Goal: Information Seeking & Learning: Check status

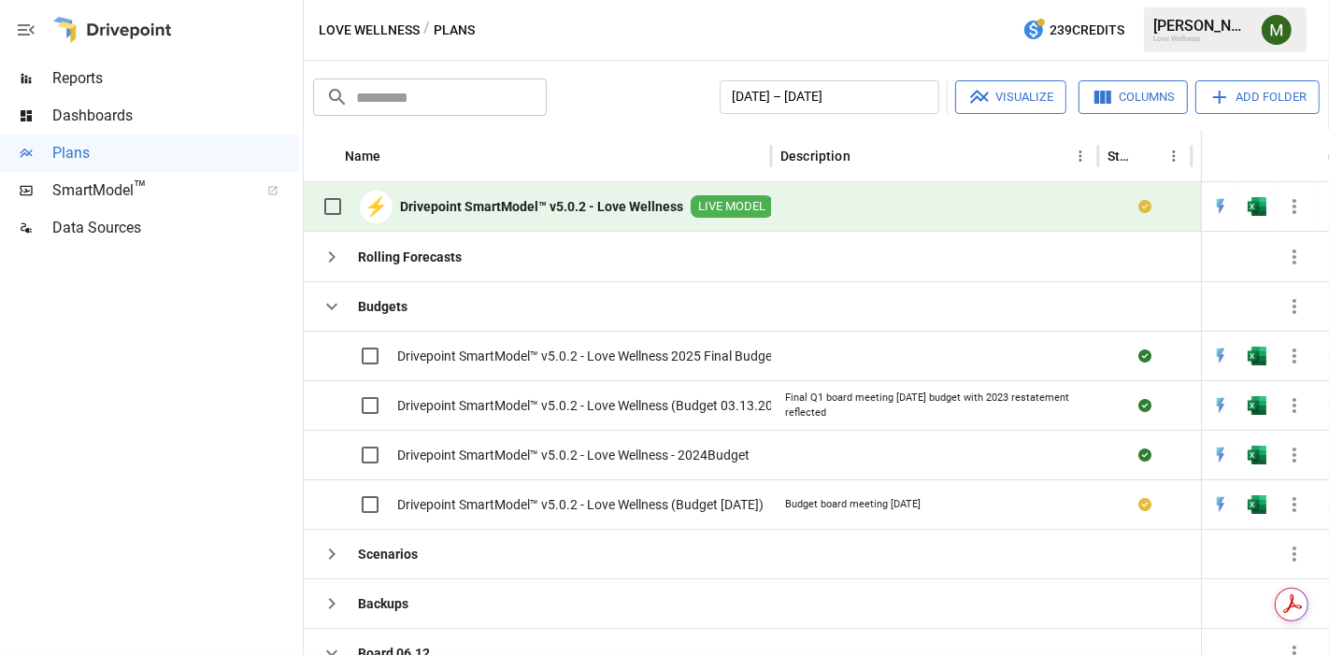
click at [127, 86] on span "Reports" at bounding box center [175, 78] width 247 height 22
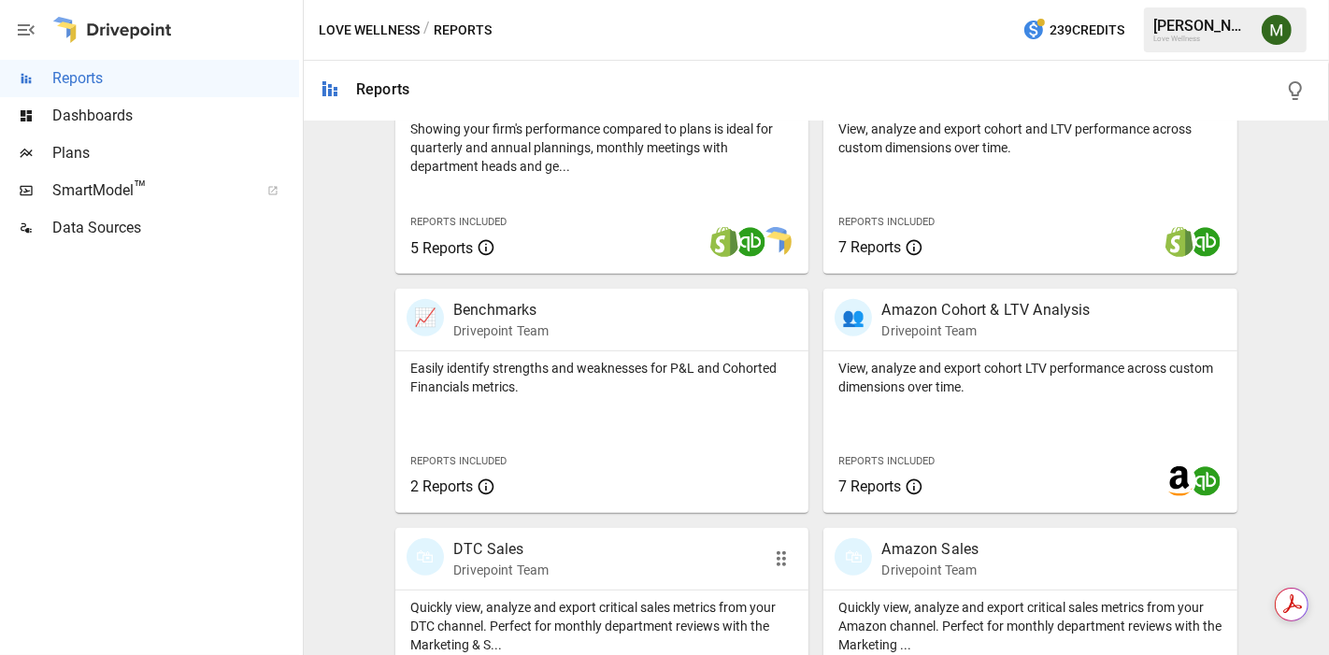
scroll to position [793, 0]
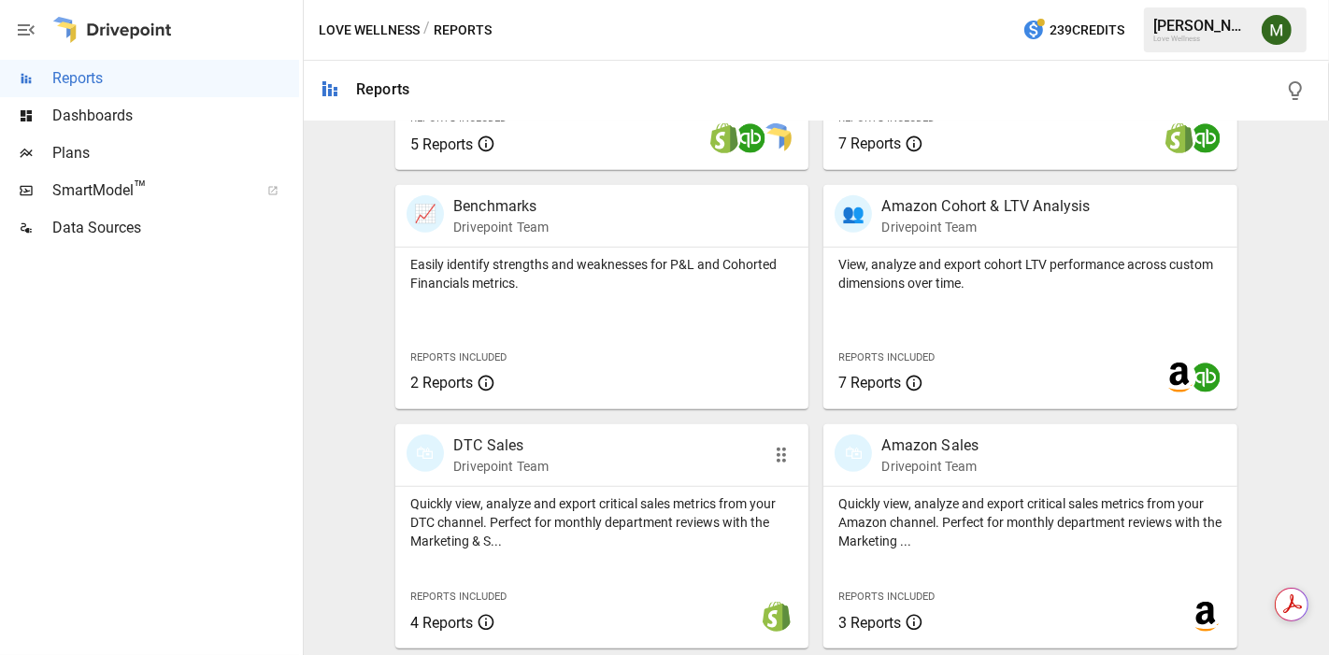
click at [470, 445] on p "DTC Sales" at bounding box center [500, 446] width 95 height 22
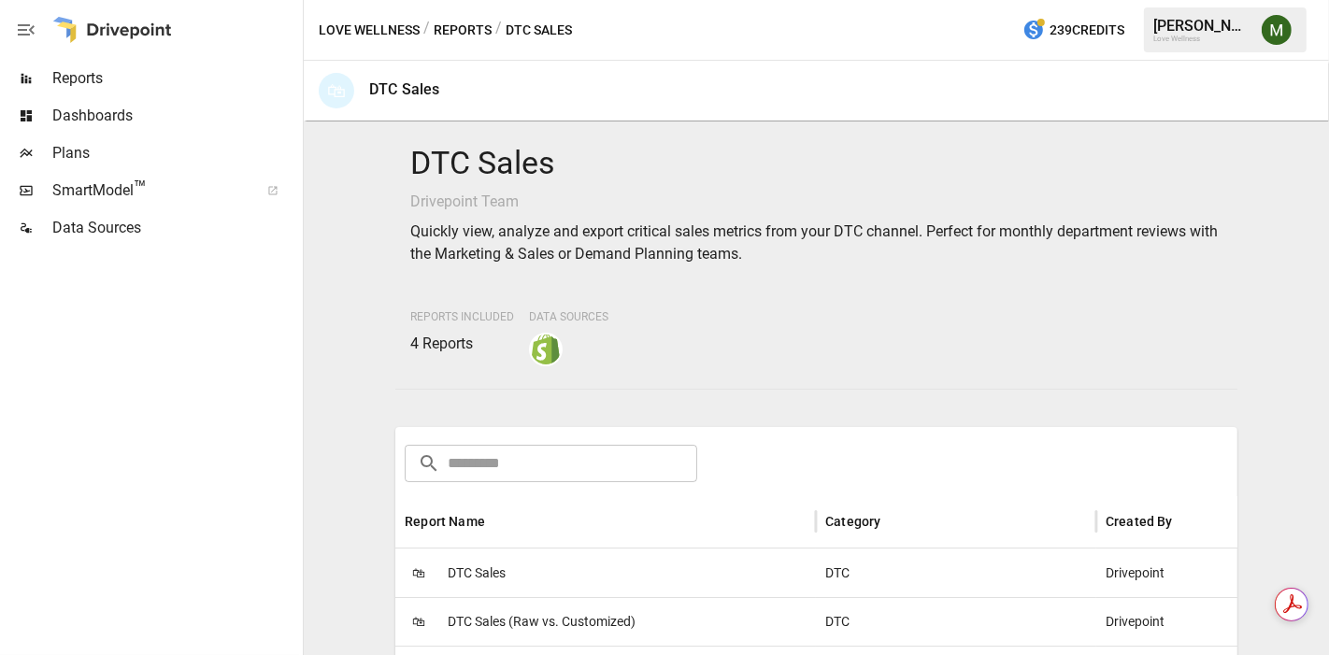
click at [465, 551] on span "DTC Sales" at bounding box center [477, 574] width 58 height 48
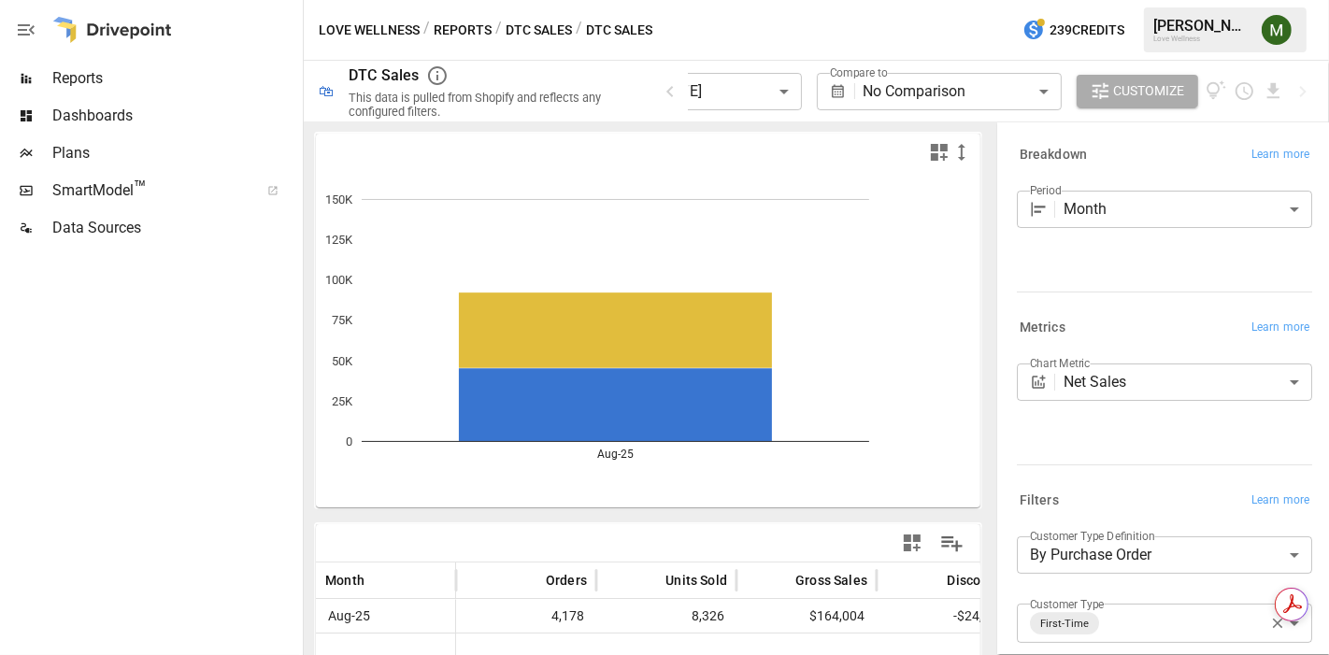
click at [723, 0] on body "**********" at bounding box center [664, 0] width 1329 height 0
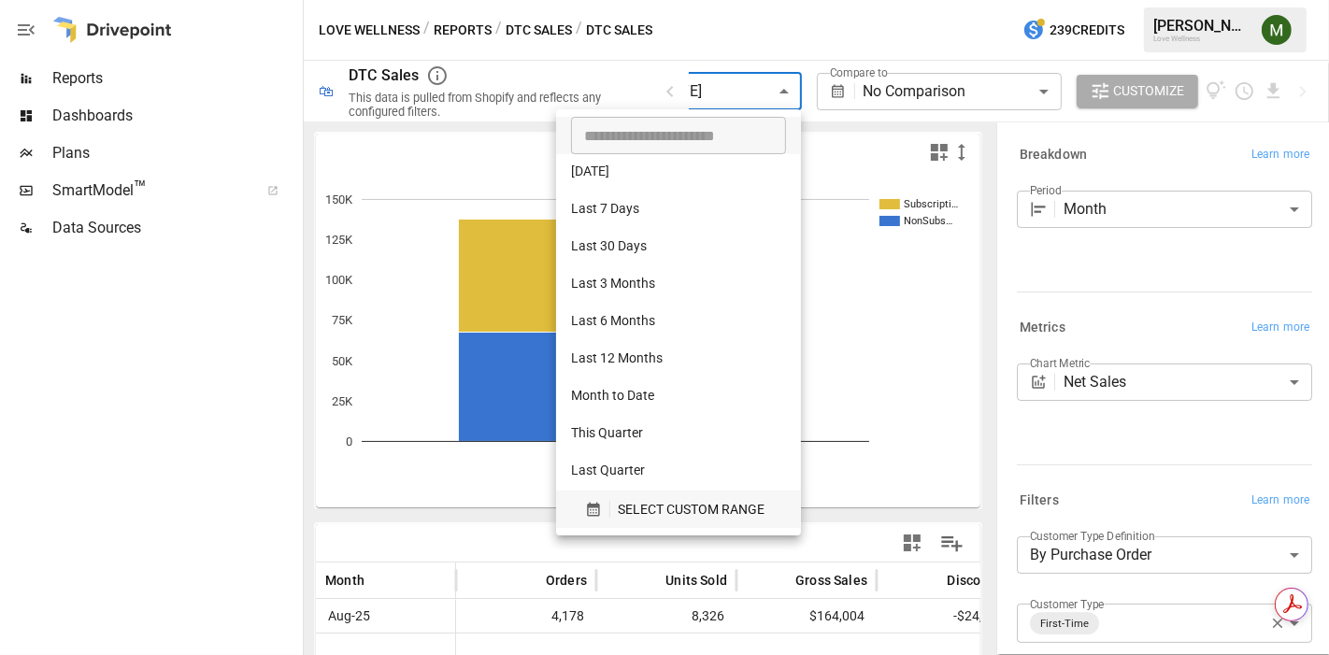
click at [595, 509] on icon "button" at bounding box center [593, 510] width 12 height 14
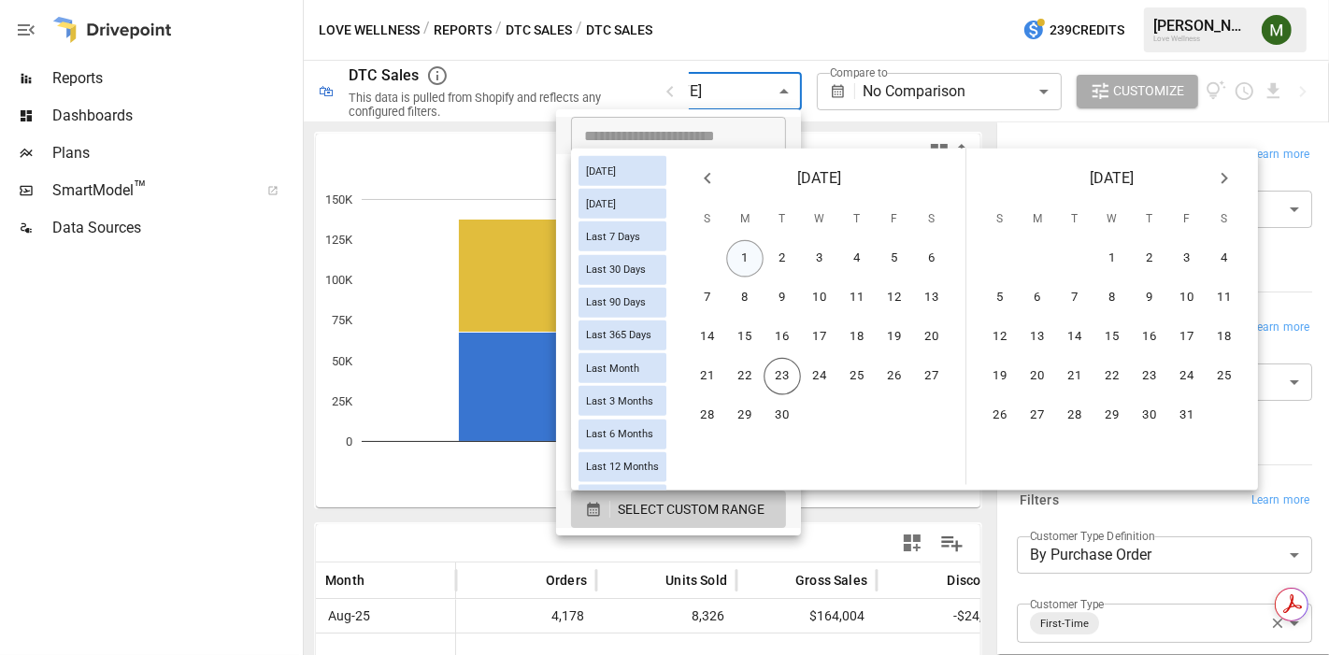
click at [761, 254] on button "1" at bounding box center [744, 258] width 37 height 37
click at [754, 369] on button "22" at bounding box center [744, 376] width 37 height 37
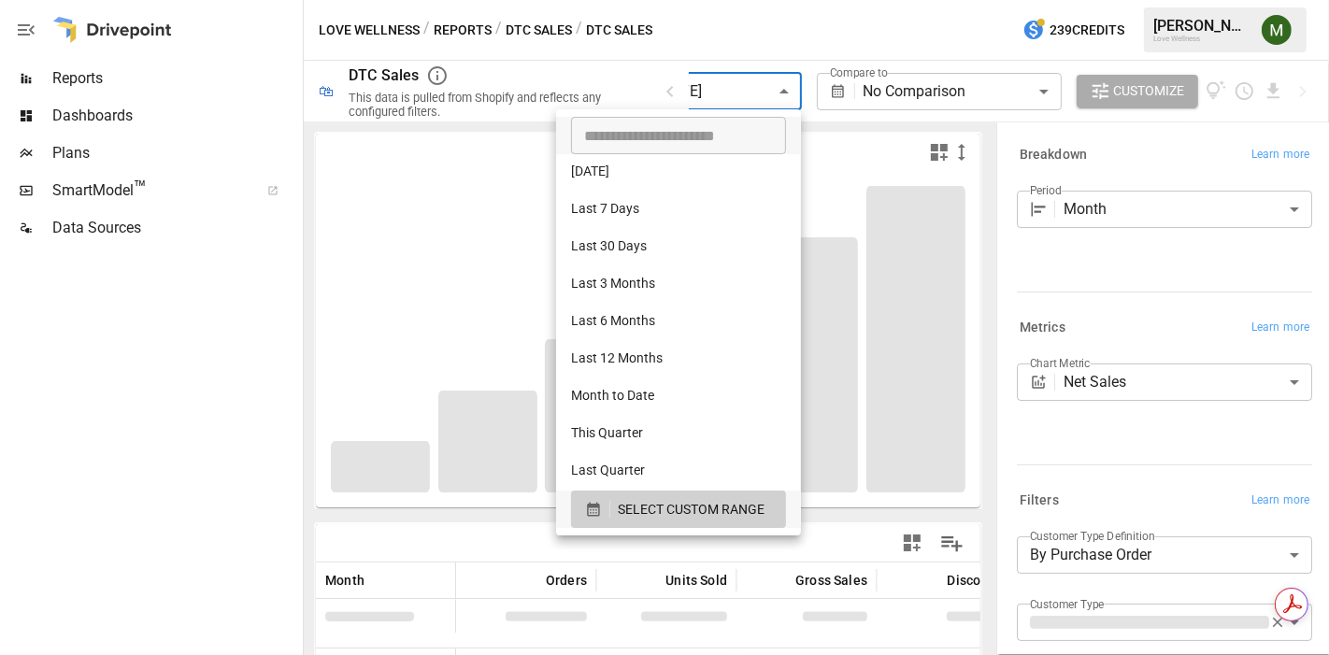
click at [541, 550] on div at bounding box center [664, 327] width 1329 height 655
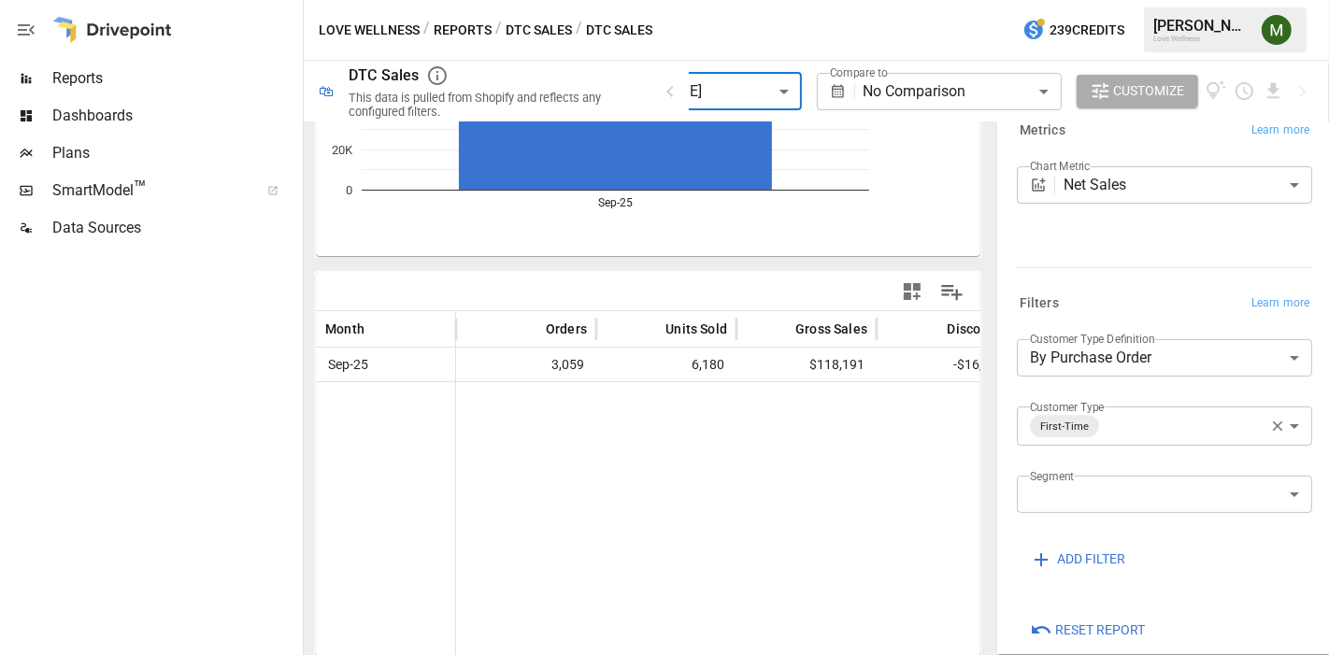
scroll to position [219, 0]
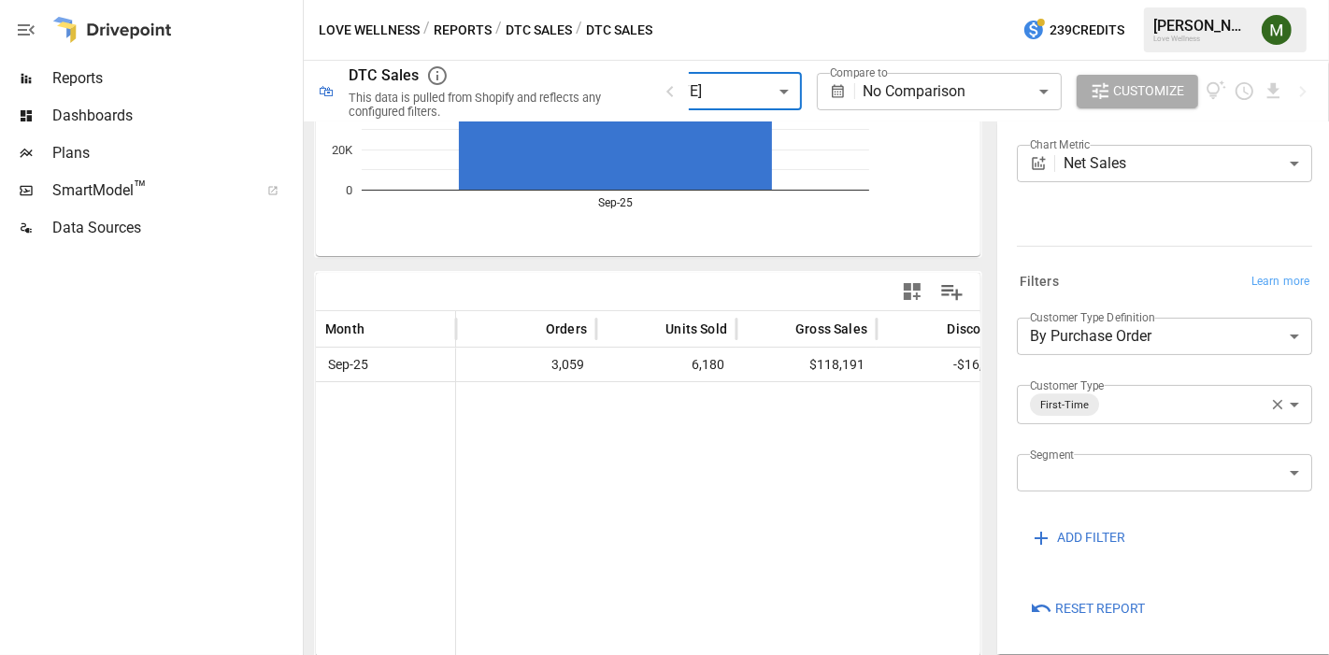
click at [1273, 402] on icon "button" at bounding box center [1278, 405] width 10 height 10
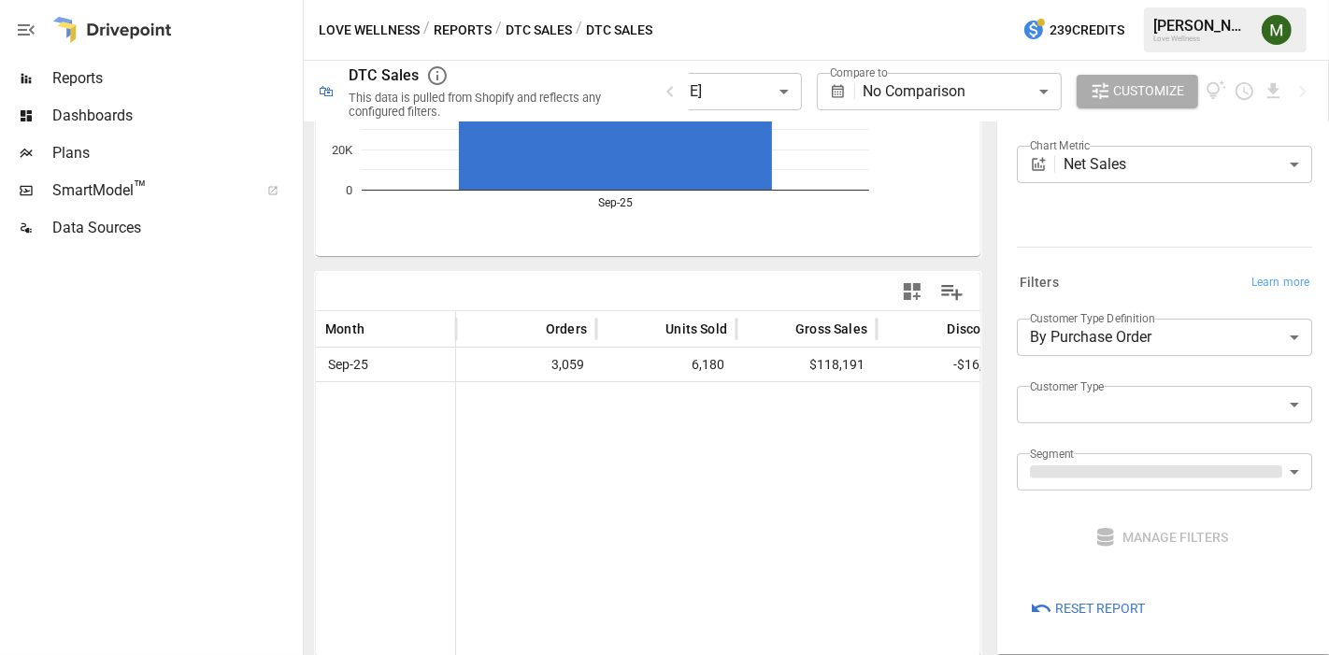
scroll to position [217, 0]
click at [1269, 0] on body "**********" at bounding box center [664, 0] width 1329 height 0
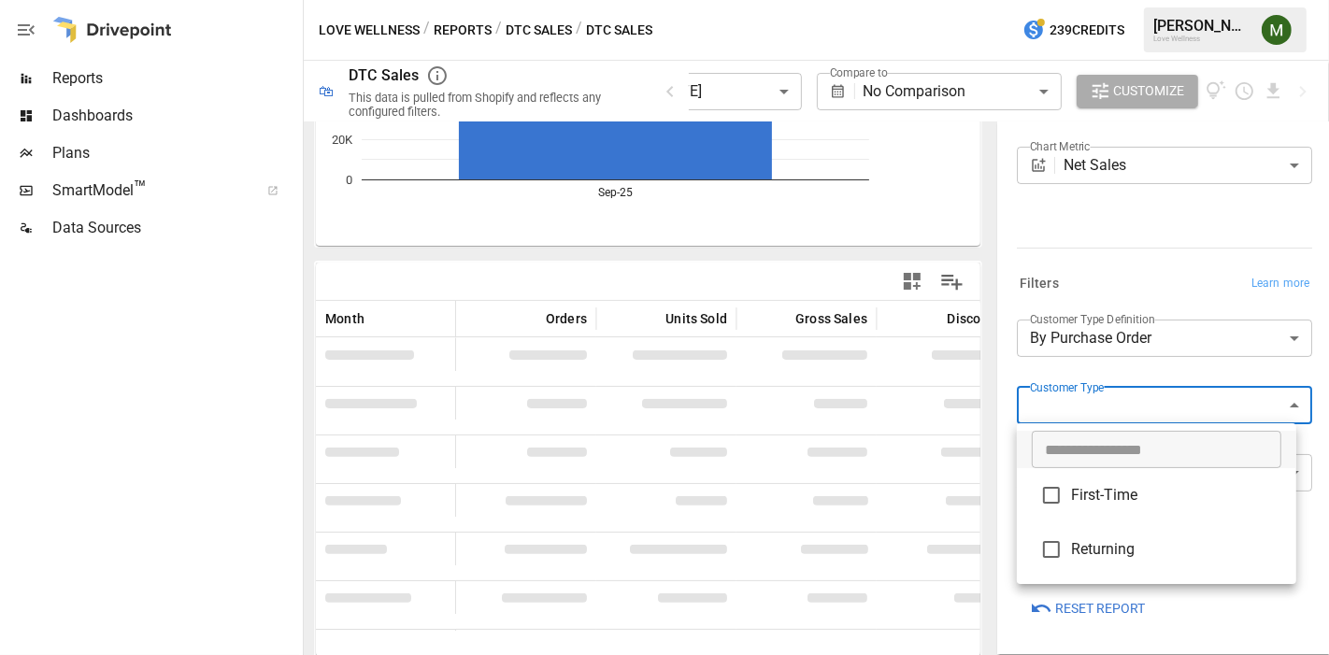
scroll to position [251, 0]
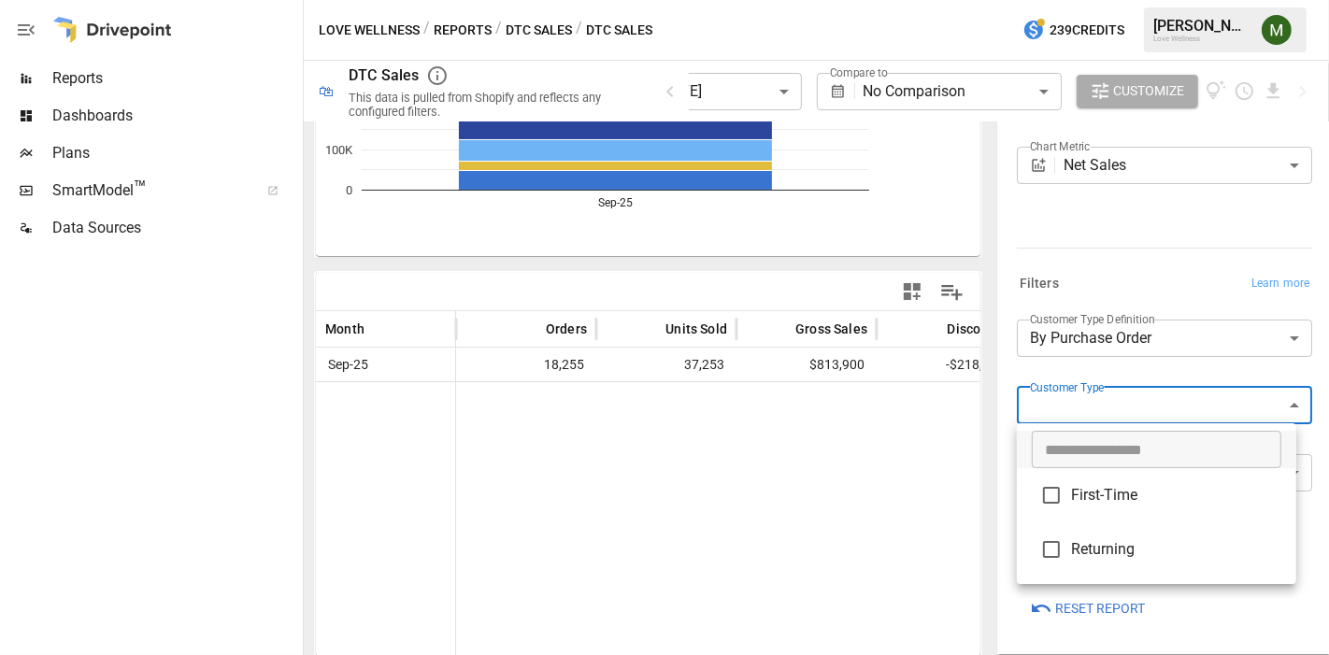
click at [1223, 628] on div at bounding box center [664, 327] width 1329 height 655
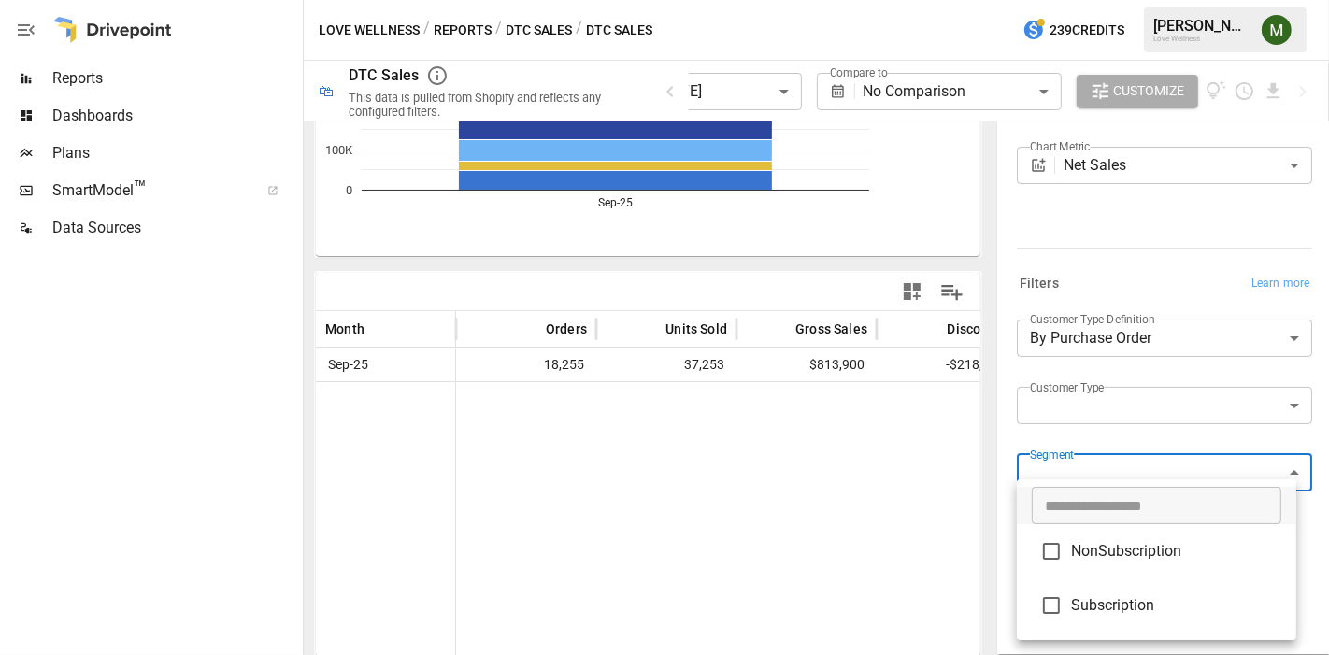
click at [1168, 0] on body "**********" at bounding box center [664, 0] width 1329 height 0
click at [1060, 440] on div at bounding box center [664, 327] width 1329 height 655
